Goal: Task Accomplishment & Management: Manage account settings

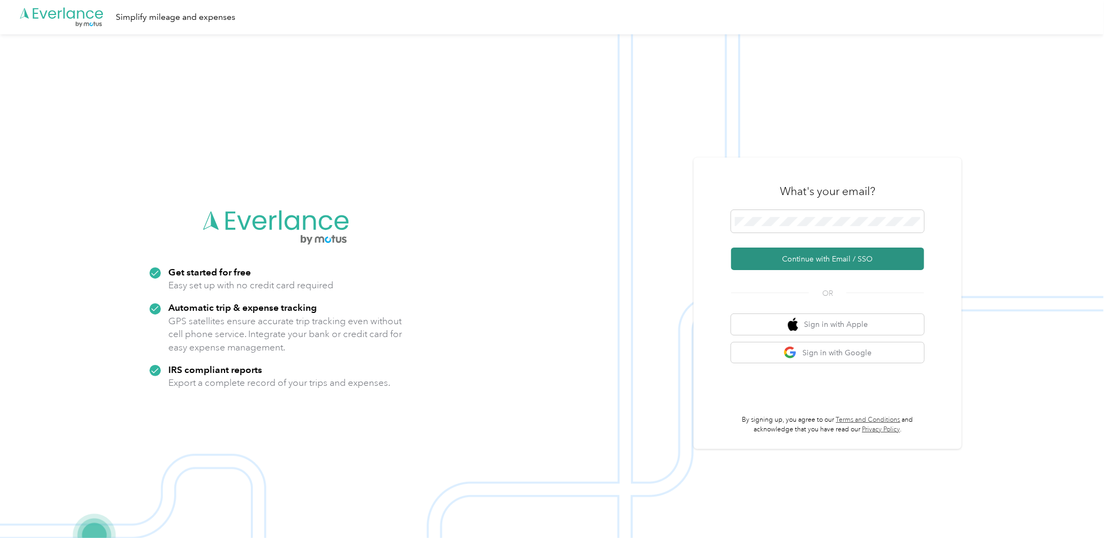
click at [818, 260] on button "Continue with Email / SSO" at bounding box center [827, 259] width 193 height 23
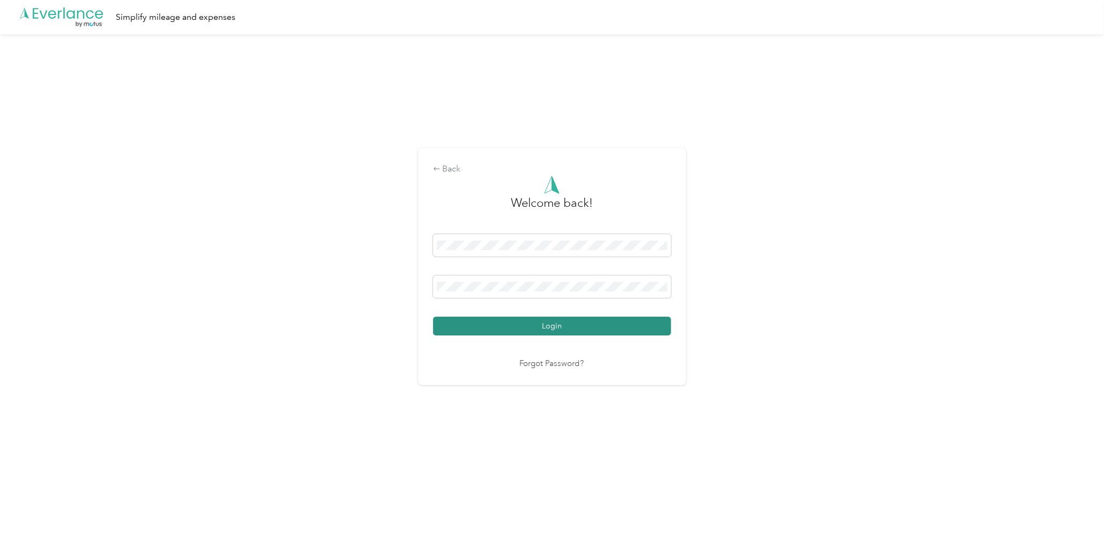
click at [543, 327] on button "Login" at bounding box center [552, 326] width 238 height 19
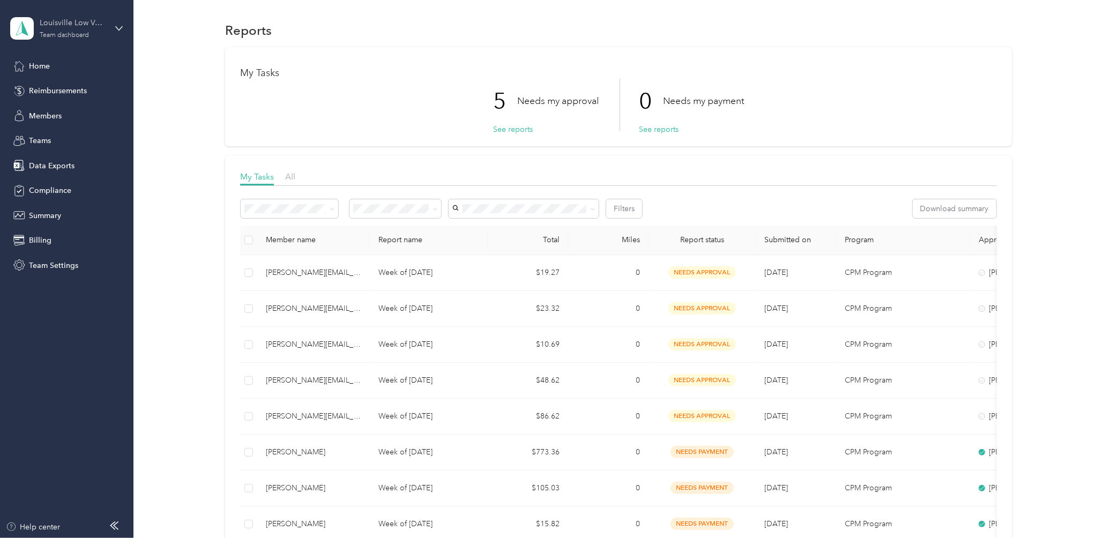
click at [40, 23] on div "Louisville Low Voltage" at bounding box center [73, 22] width 67 height 11
click at [71, 111] on div "Personal dashboard" at bounding box center [54, 112] width 68 height 11
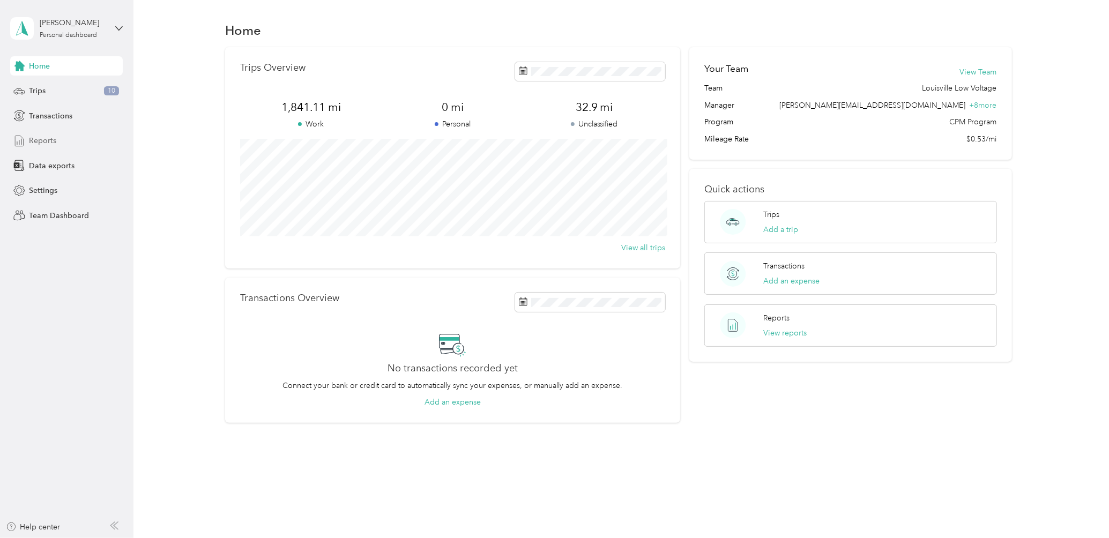
click at [29, 139] on span "Reports" at bounding box center [42, 140] width 27 height 11
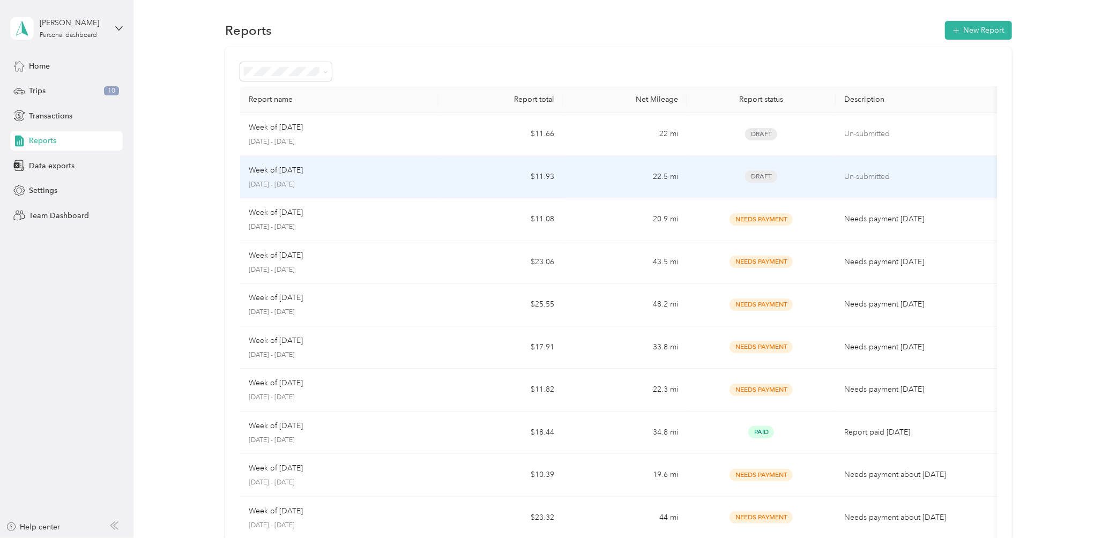
click at [300, 170] on p "Week of [DATE]" at bounding box center [276, 171] width 54 height 12
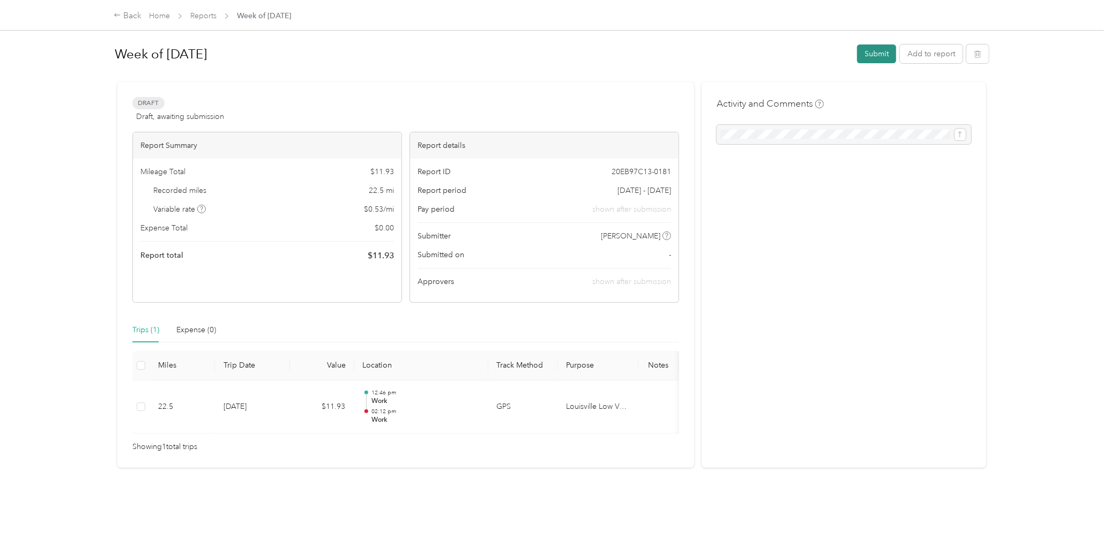
click at [866, 56] on button "Submit" at bounding box center [876, 53] width 39 height 19
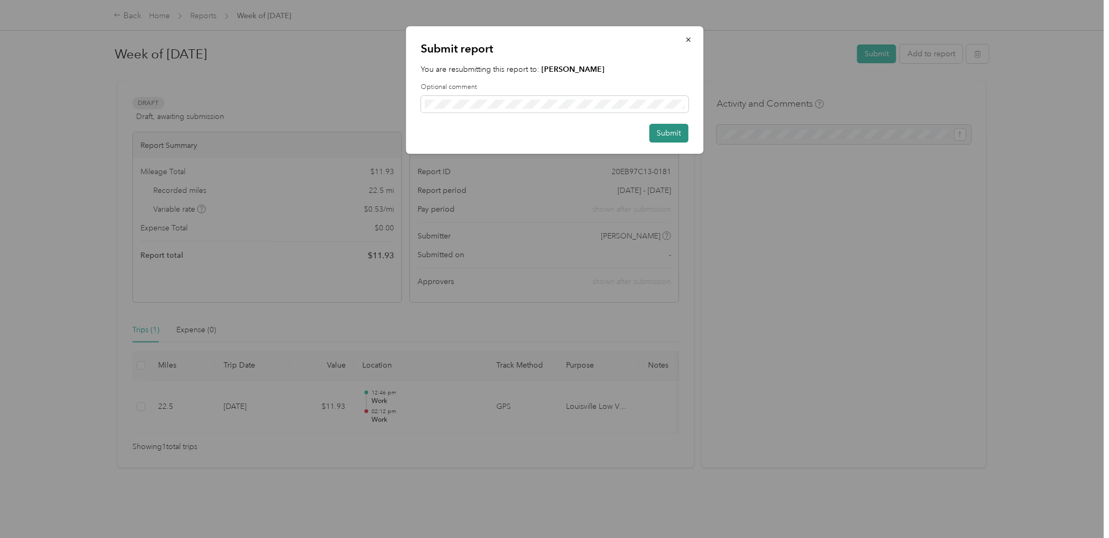
click at [669, 130] on button "Submit" at bounding box center [668, 133] width 39 height 19
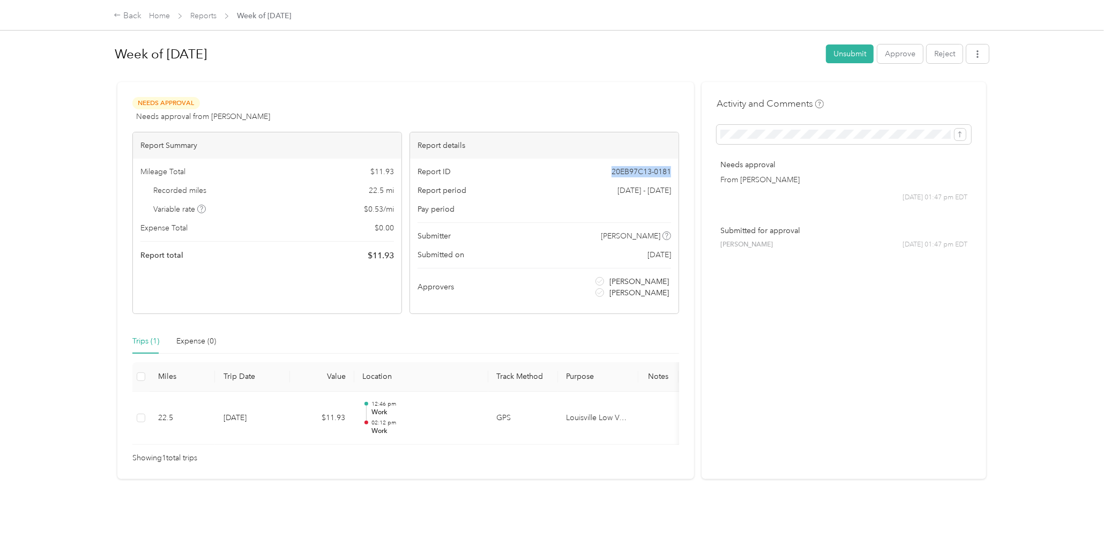
drag, startPoint x: 602, startPoint y: 173, endPoint x: 672, endPoint y: 173, distance: 69.7
click at [672, 173] on div "Report ID 20EB97C13-0181 Report period [DATE] - [DATE] Pay period Submitter [PE…" at bounding box center [544, 236] width 268 height 155
copy span "20EB97C13-0181"
click at [973, 47] on button "button" at bounding box center [977, 53] width 23 height 19
click at [951, 92] on span "Download" at bounding box center [941, 92] width 35 height 11
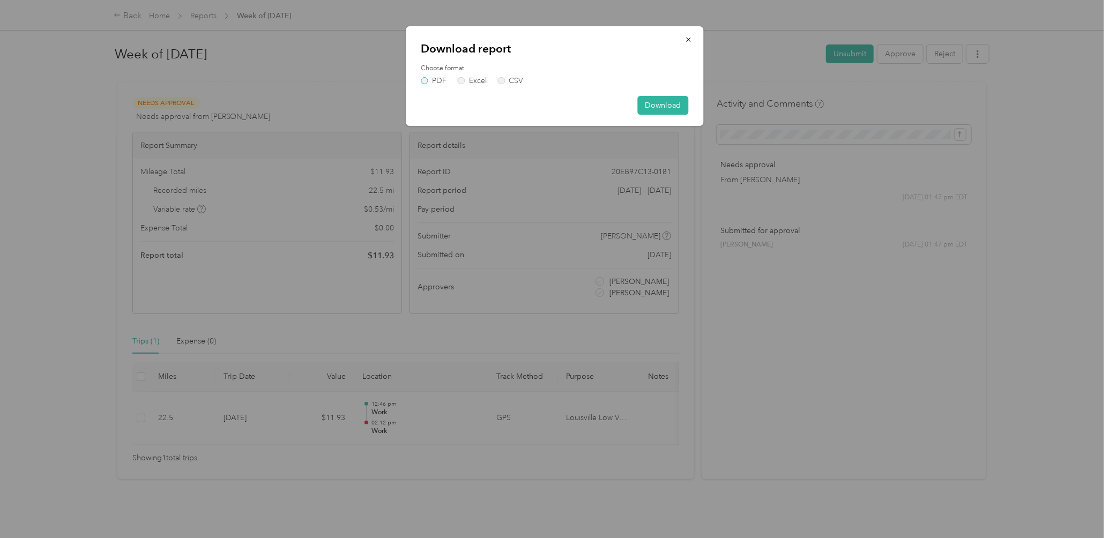
click at [424, 81] on label "PDF" at bounding box center [434, 81] width 26 height 8
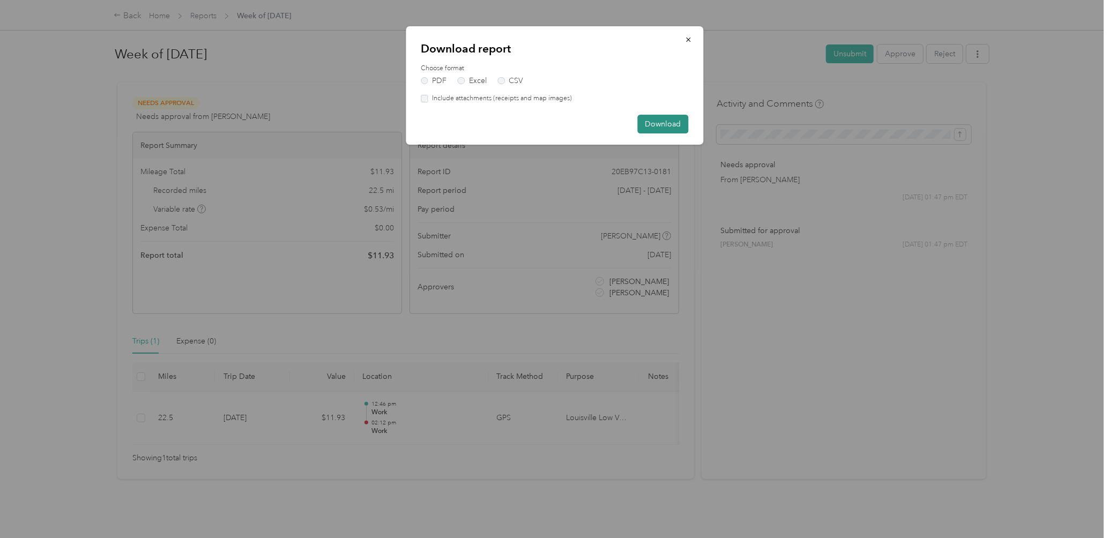
click at [663, 123] on button "Download" at bounding box center [662, 124] width 51 height 19
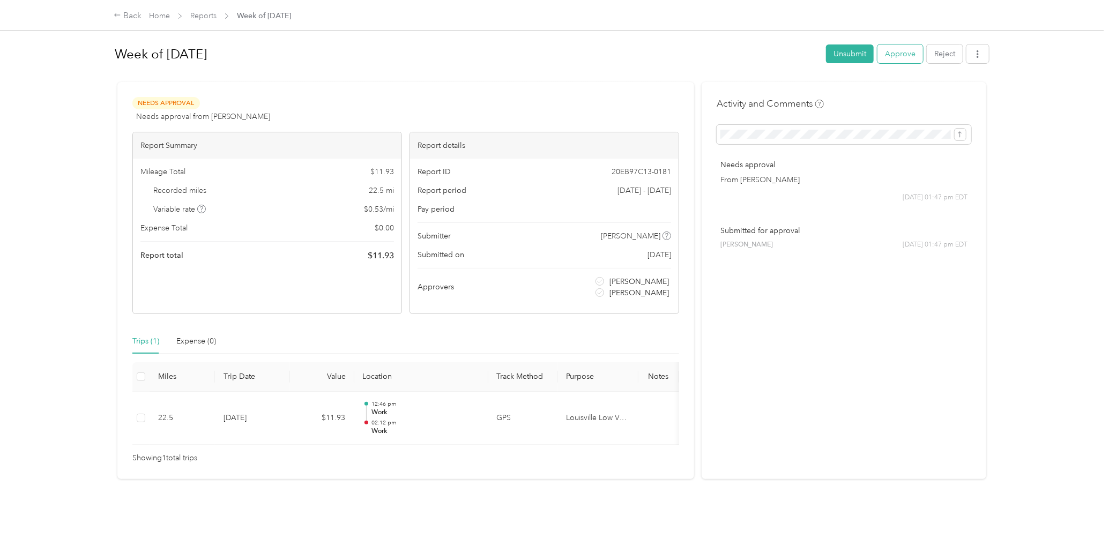
click at [894, 53] on button "Approve" at bounding box center [900, 53] width 46 height 19
click at [829, 57] on button "Approve" at bounding box center [843, 53] width 46 height 19
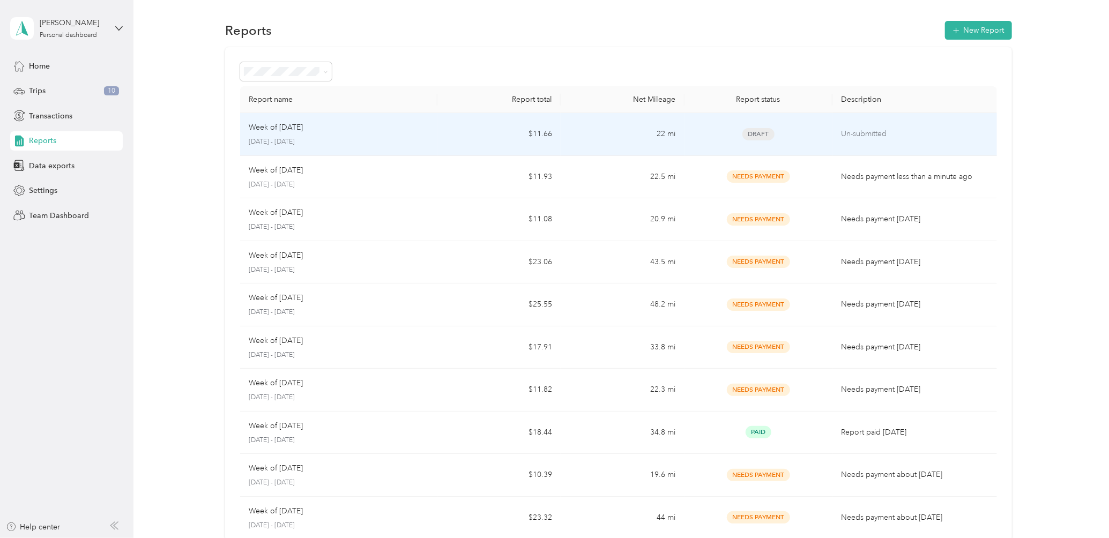
click at [303, 128] on p "Week of [DATE]" at bounding box center [276, 128] width 54 height 12
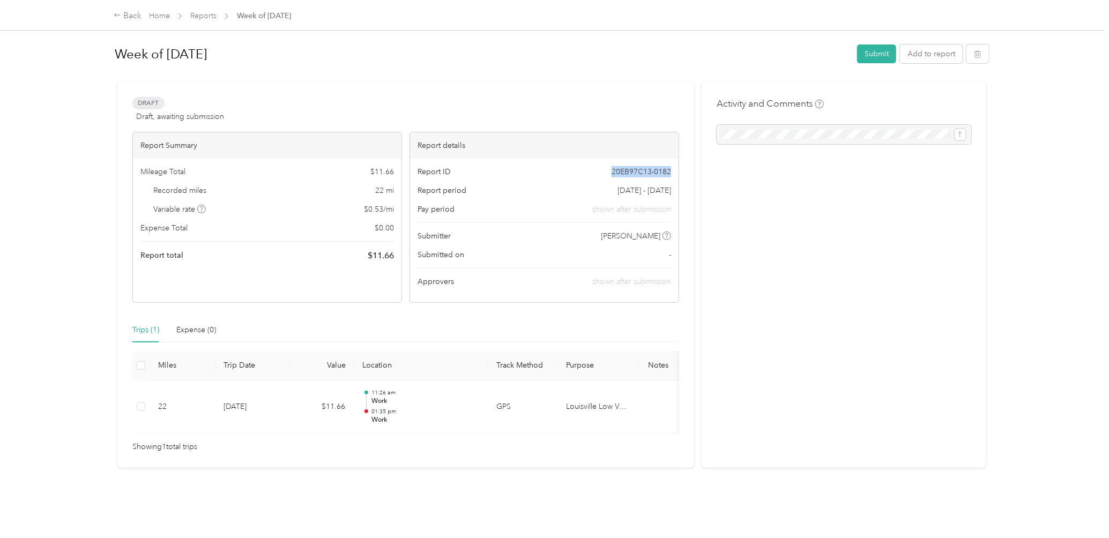
drag, startPoint x: 604, startPoint y: 174, endPoint x: 666, endPoint y: 175, distance: 62.2
click at [666, 175] on div "Report ID 20EB97C13-0182" at bounding box center [543, 171] width 253 height 11
copy span "20EB97C13-0182"
click at [864, 54] on button "Submit" at bounding box center [876, 53] width 39 height 19
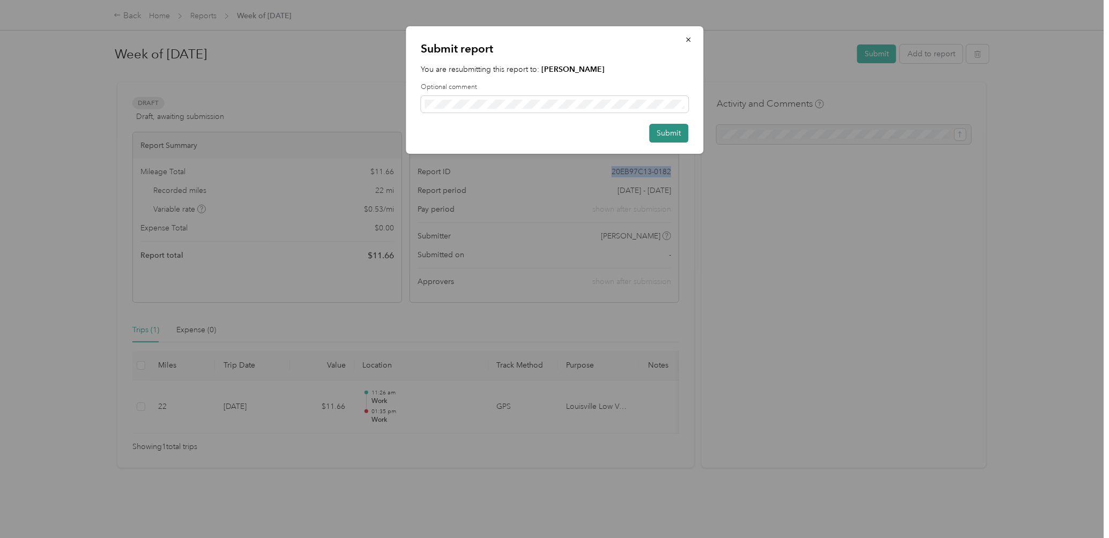
click at [669, 128] on button "Submit" at bounding box center [668, 133] width 39 height 19
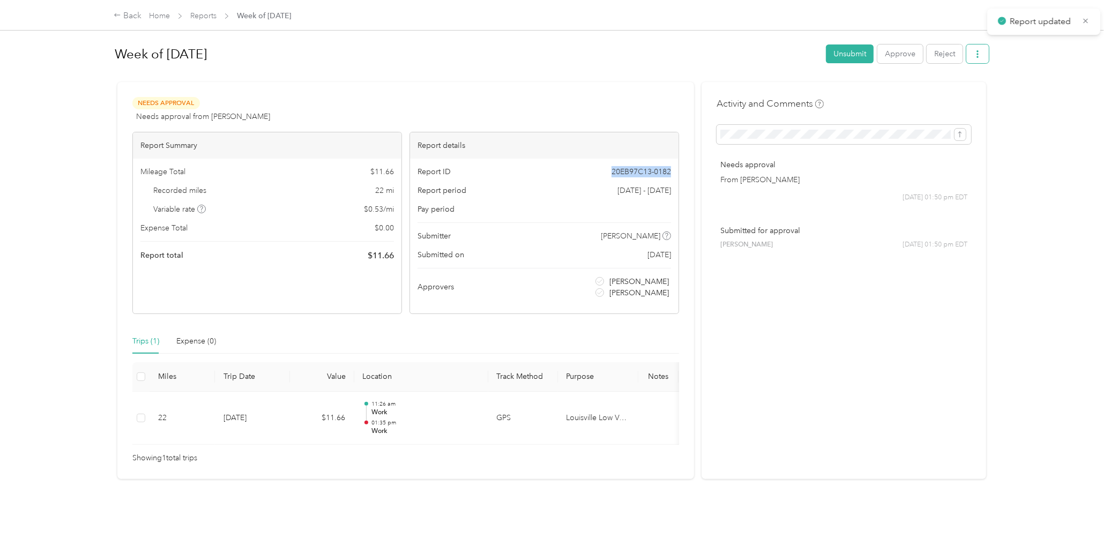
click at [974, 56] on icon "button" at bounding box center [978, 54] width 8 height 8
click at [937, 94] on span "Download" at bounding box center [941, 92] width 35 height 11
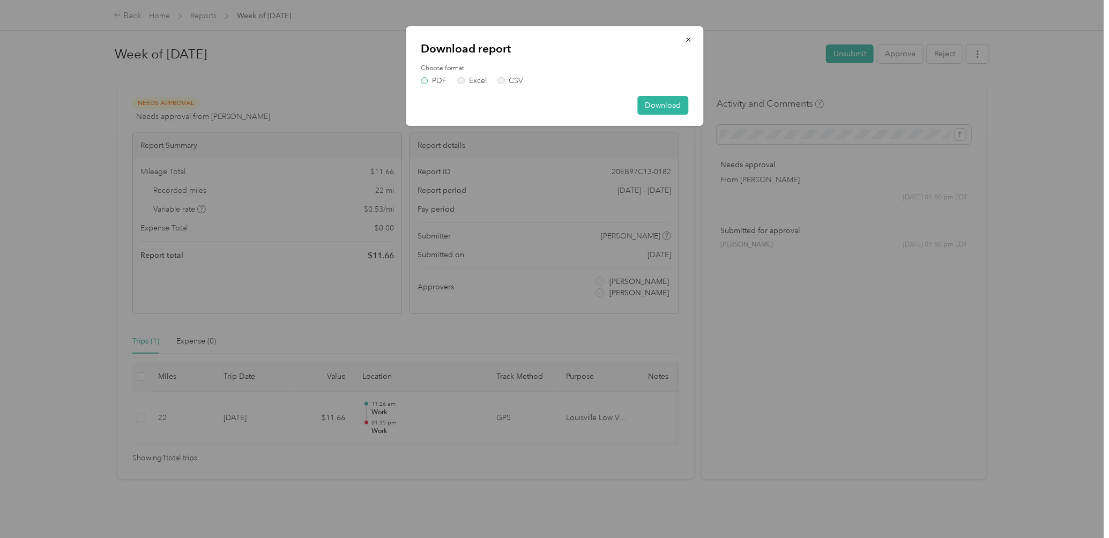
click at [425, 82] on label "PDF" at bounding box center [434, 81] width 26 height 8
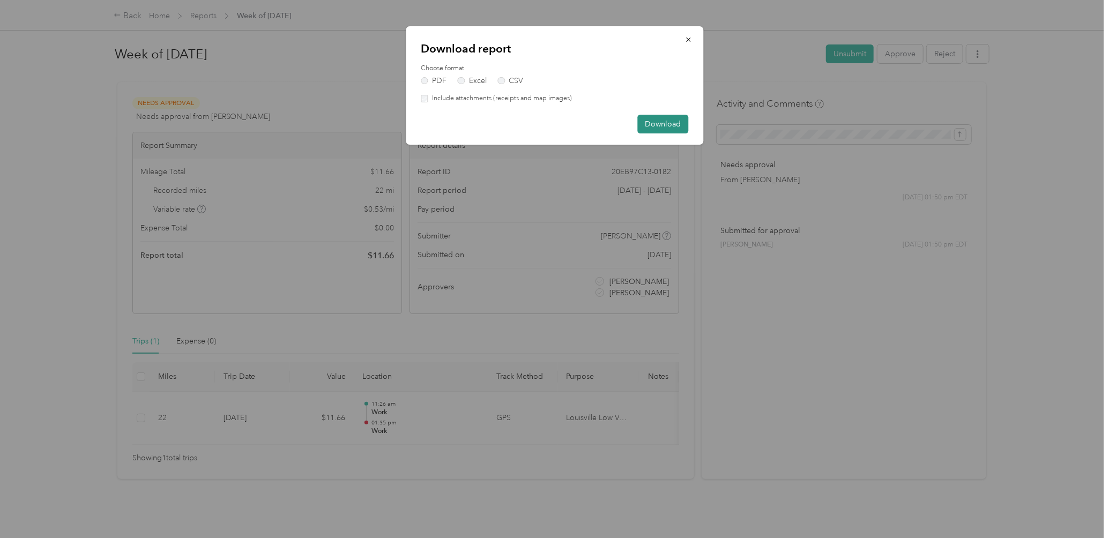
click at [656, 122] on button "Download" at bounding box center [662, 124] width 51 height 19
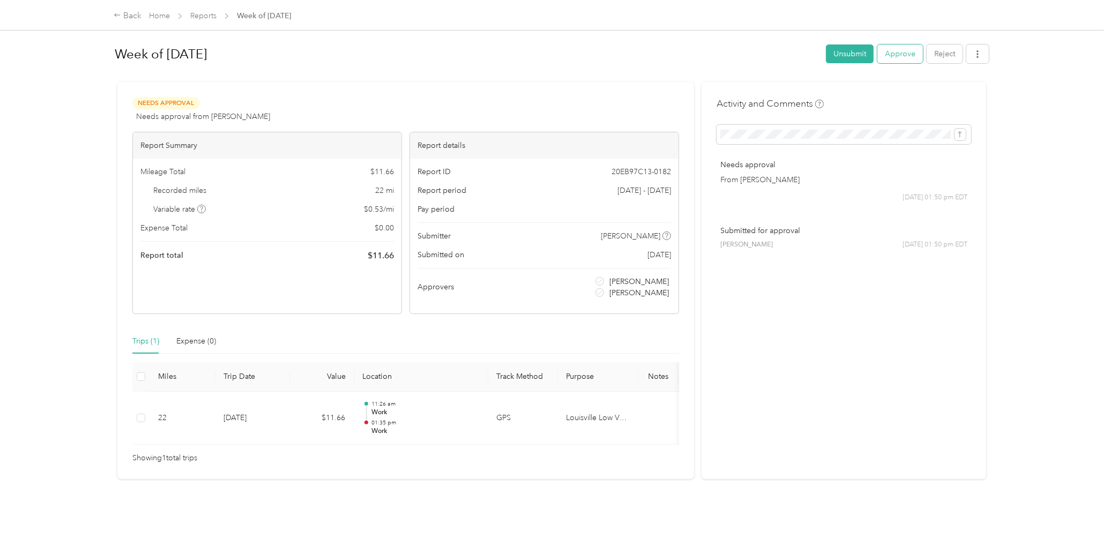
click at [896, 57] on button "Approve" at bounding box center [900, 53] width 46 height 19
click at [825, 57] on button "Approve" at bounding box center [843, 53] width 46 height 19
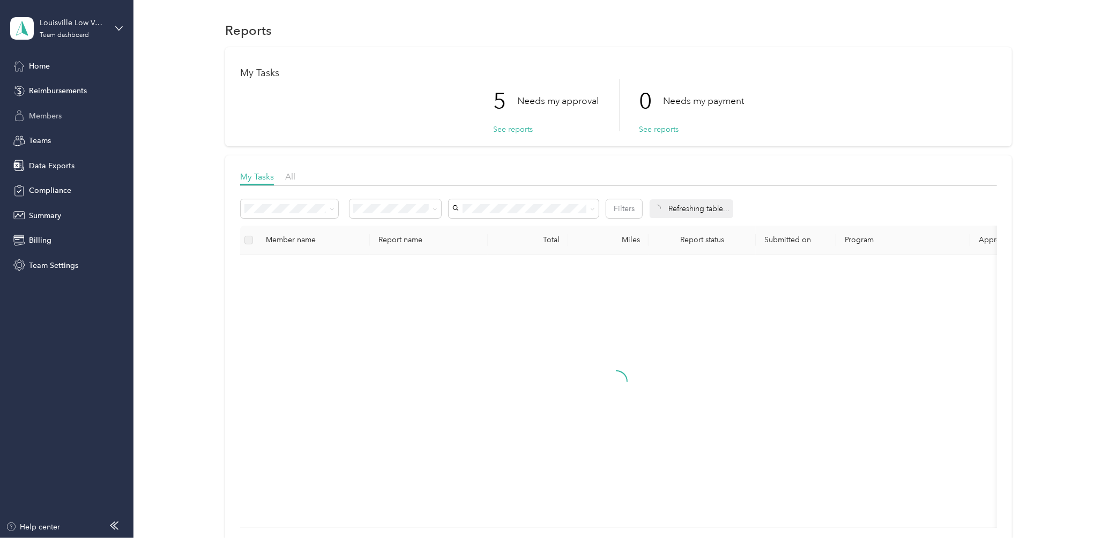
click at [64, 109] on div "Members" at bounding box center [66, 115] width 113 height 19
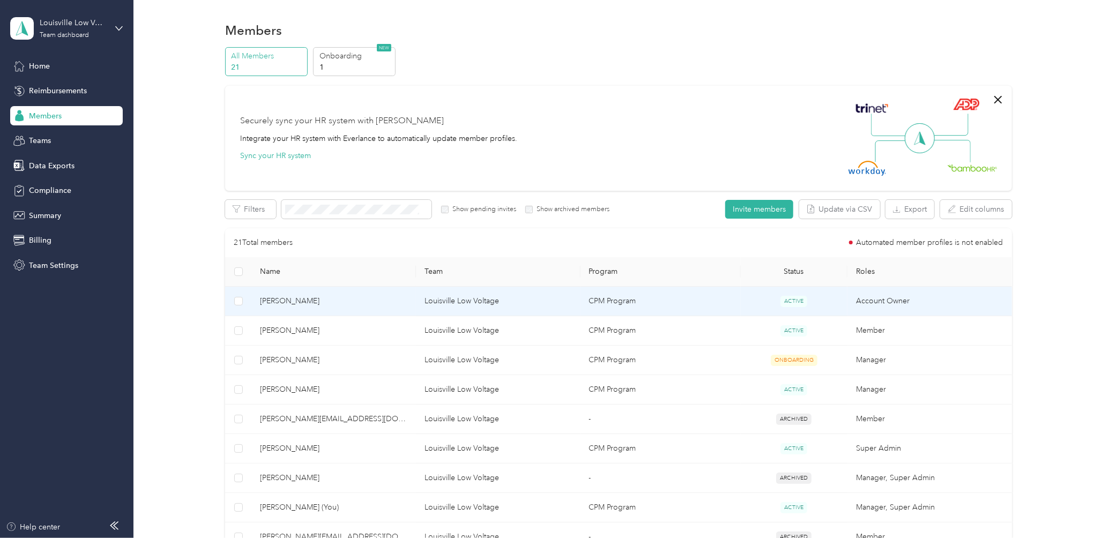
click at [287, 303] on span "[PERSON_NAME]" at bounding box center [333, 301] width 147 height 12
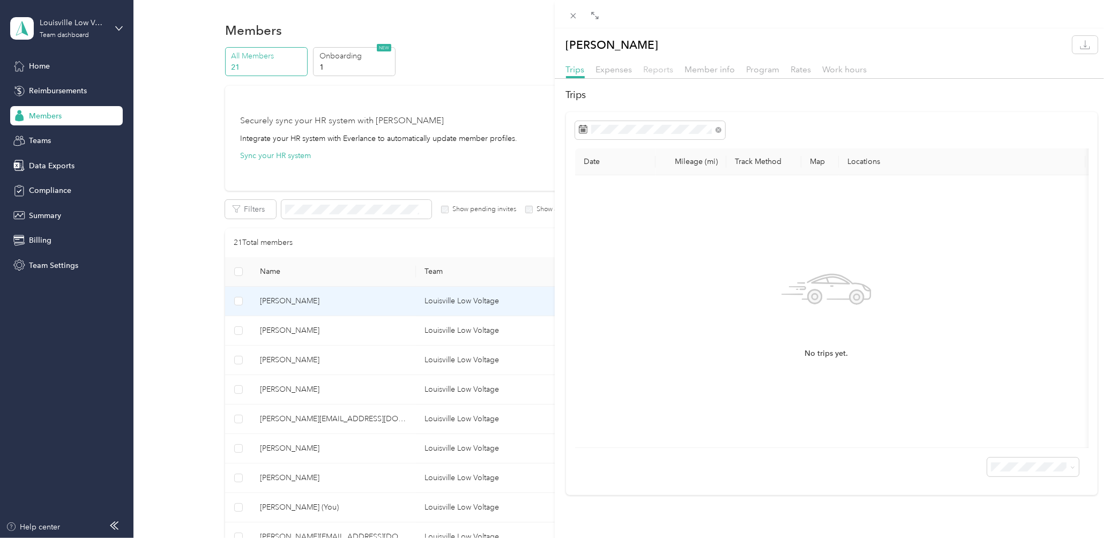
click at [663, 68] on span "Reports" at bounding box center [659, 69] width 30 height 10
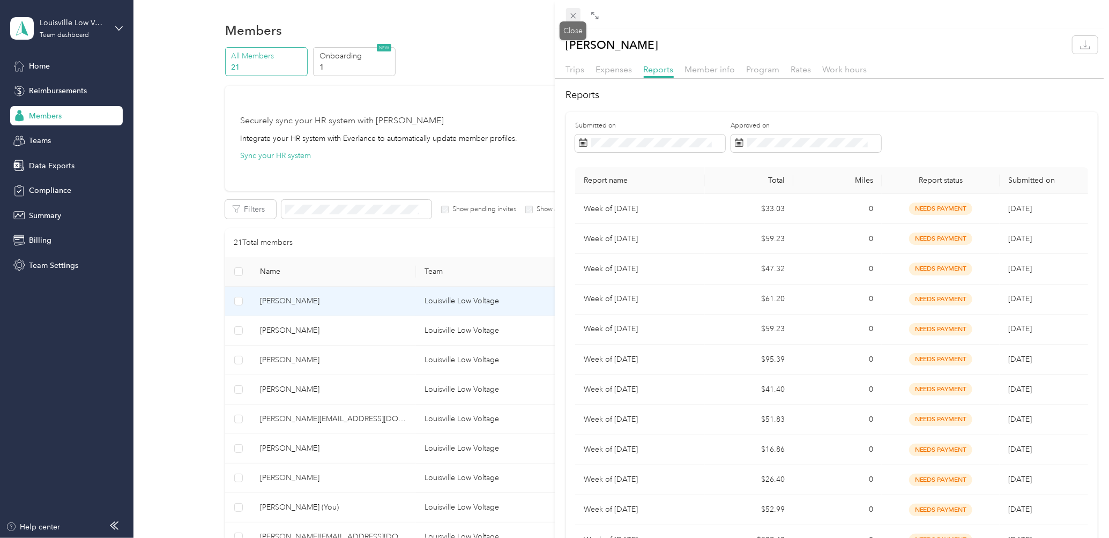
click at [572, 14] on icon at bounding box center [573, 15] width 9 height 9
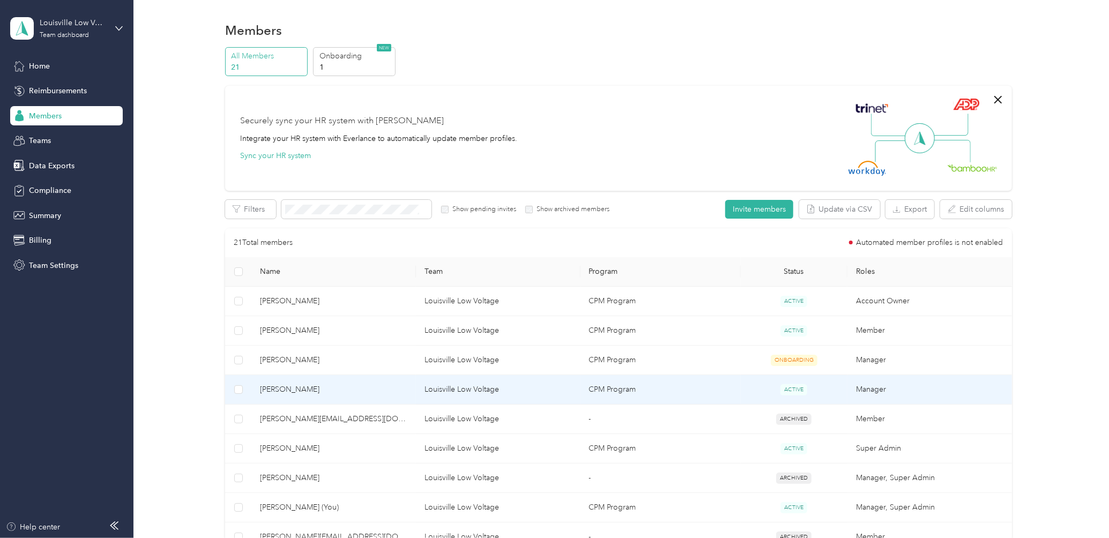
scroll to position [71, 0]
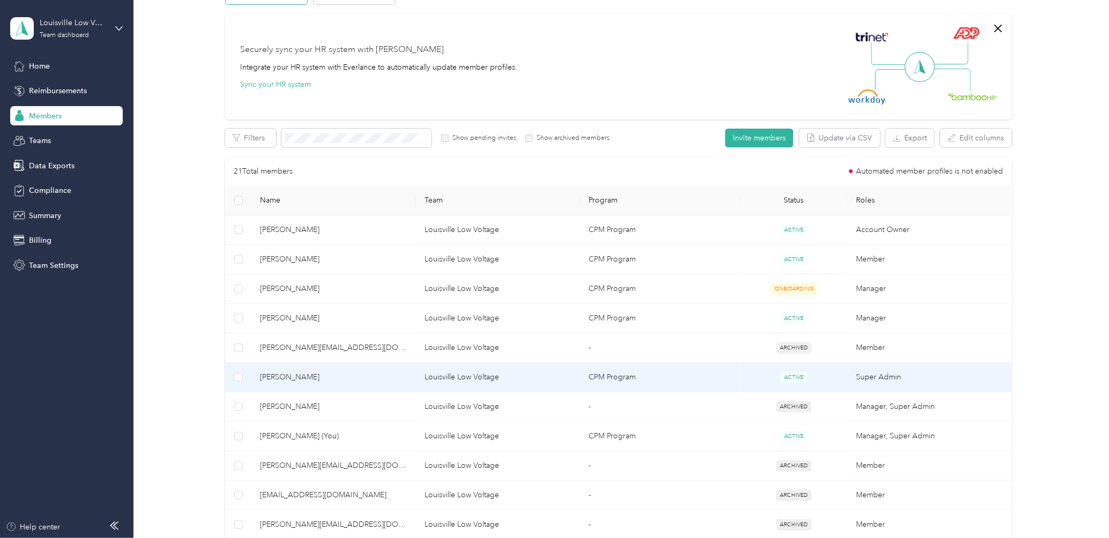
click at [312, 383] on td "[PERSON_NAME]" at bounding box center [333, 377] width 165 height 29
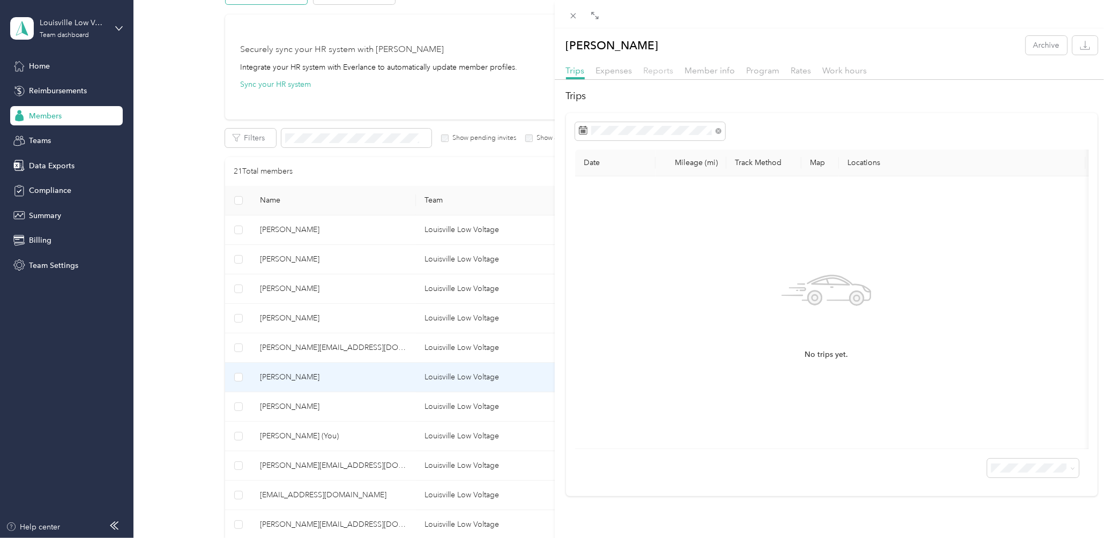
click at [666, 70] on span "Reports" at bounding box center [659, 70] width 30 height 10
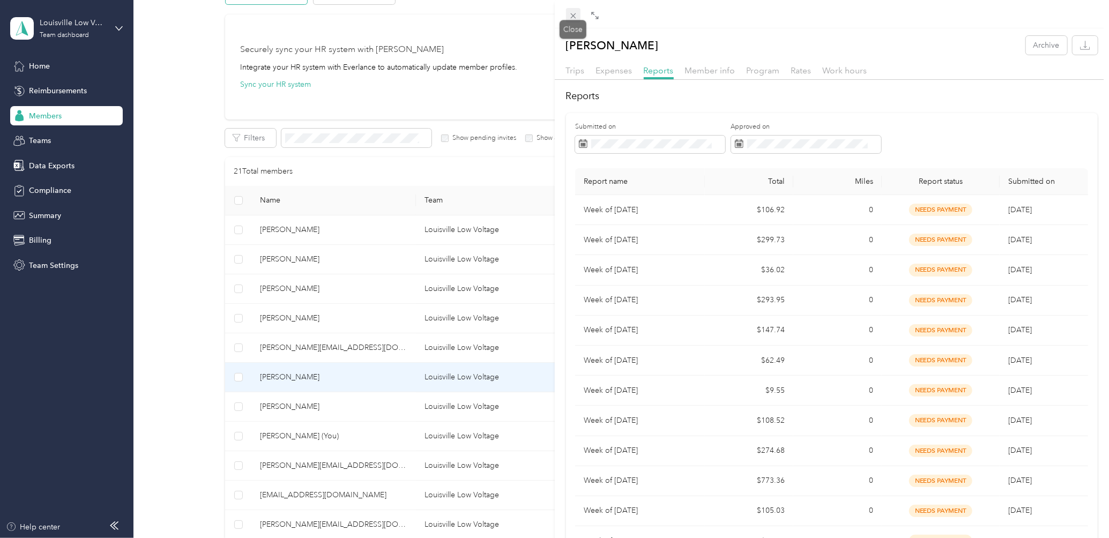
click at [576, 17] on icon at bounding box center [573, 15] width 9 height 9
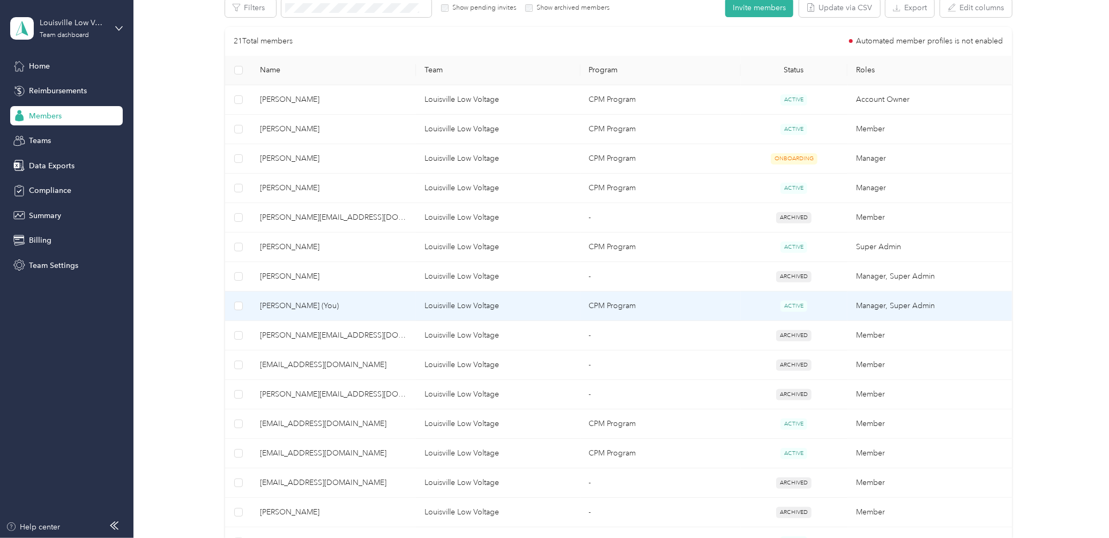
scroll to position [214, 0]
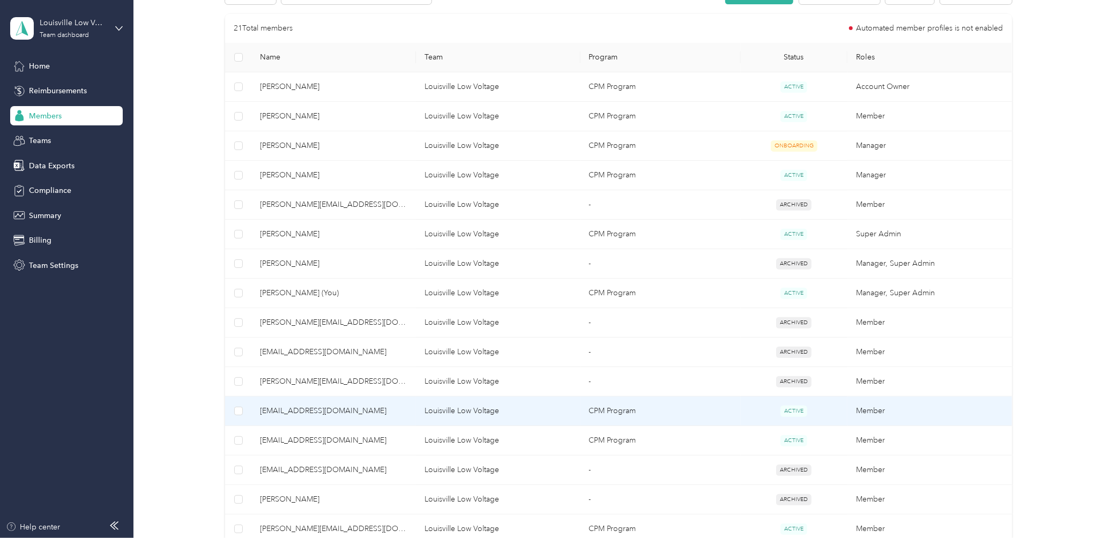
click at [370, 412] on span "[EMAIL_ADDRESS][DOMAIN_NAME]" at bounding box center [333, 411] width 147 height 12
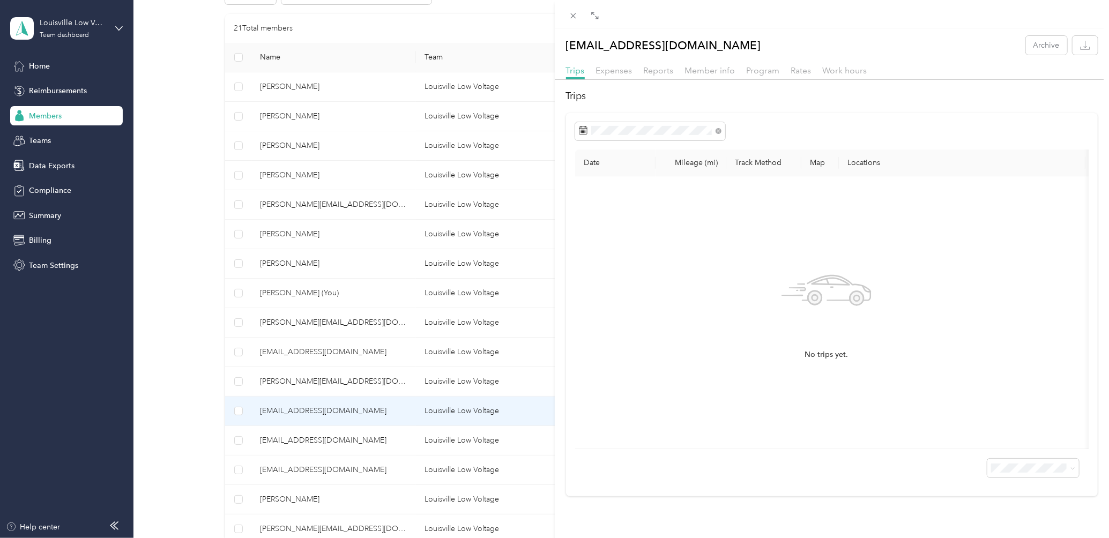
click at [666, 63] on div "[EMAIL_ADDRESS][DOMAIN_NAME] Archive Trips Expenses Reports Member info Program…" at bounding box center [832, 266] width 555 height 460
click at [666, 67] on span "Reports" at bounding box center [659, 70] width 30 height 10
